Goal: Task Accomplishment & Management: Use online tool/utility

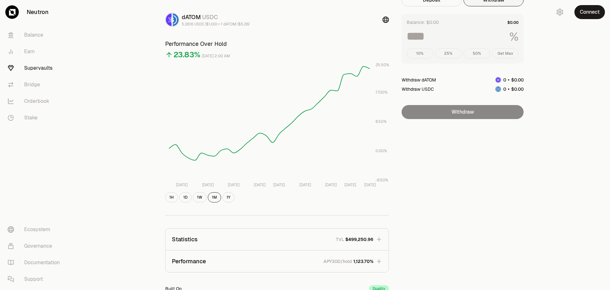
click at [590, 10] on button "Connect" at bounding box center [590, 12] width 31 height 14
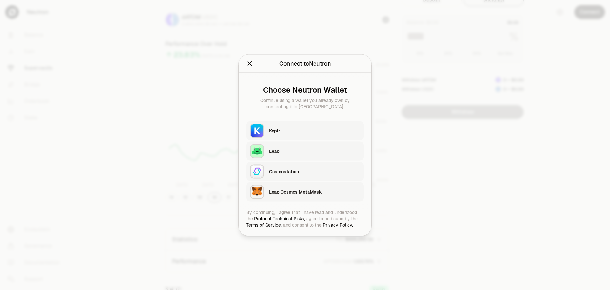
click at [263, 130] on img "button" at bounding box center [257, 130] width 14 height 14
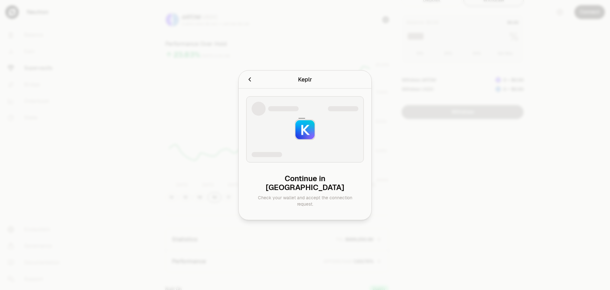
click at [485, 137] on div at bounding box center [305, 145] width 610 height 290
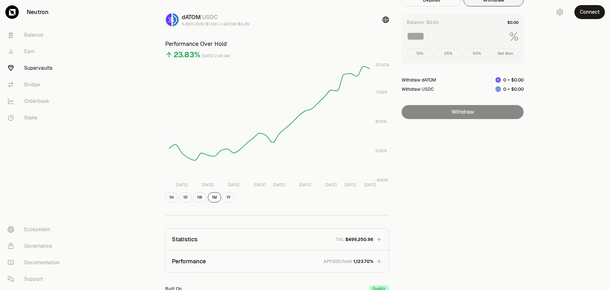
scroll to position [0, 0]
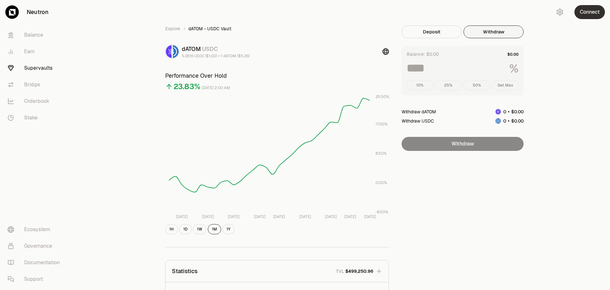
click at [591, 12] on button "Connect" at bounding box center [590, 12] width 31 height 14
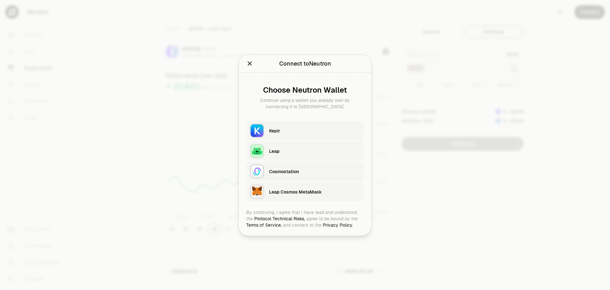
click at [290, 132] on div "Keplr" at bounding box center [314, 130] width 91 height 6
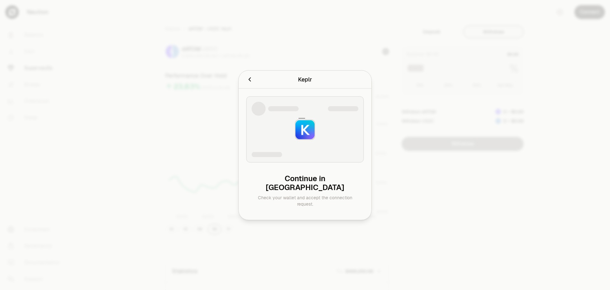
click at [117, 109] on div at bounding box center [305, 145] width 610 height 290
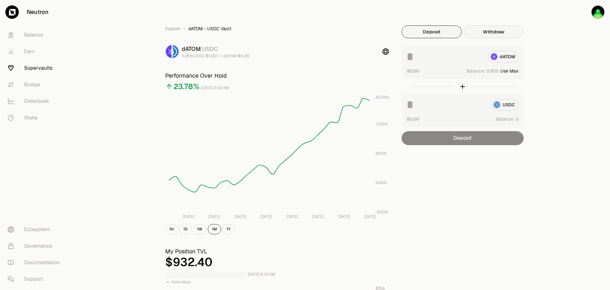
click at [505, 32] on button "Withdraw" at bounding box center [494, 31] width 60 height 13
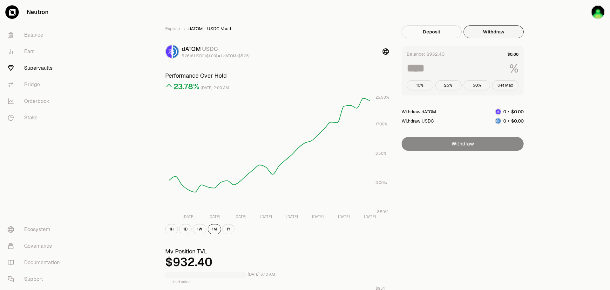
click at [510, 85] on button "Get Max" at bounding box center [505, 85] width 27 height 10
type input "***"
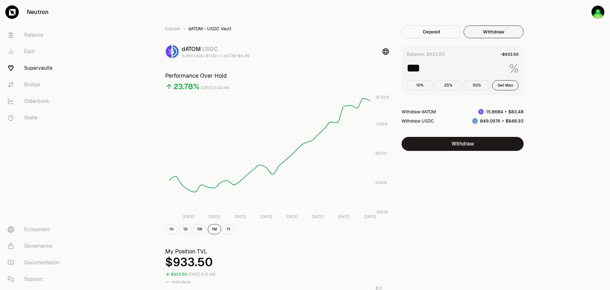
click at [43, 69] on link "Supervaults" at bounding box center [36, 68] width 66 height 17
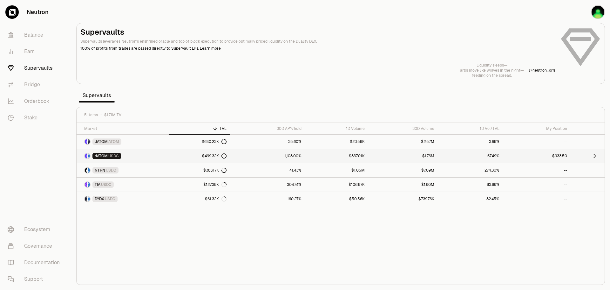
click at [106, 157] on span "dATOM" at bounding box center [101, 155] width 13 height 5
